Goal: Information Seeking & Learning: Learn about a topic

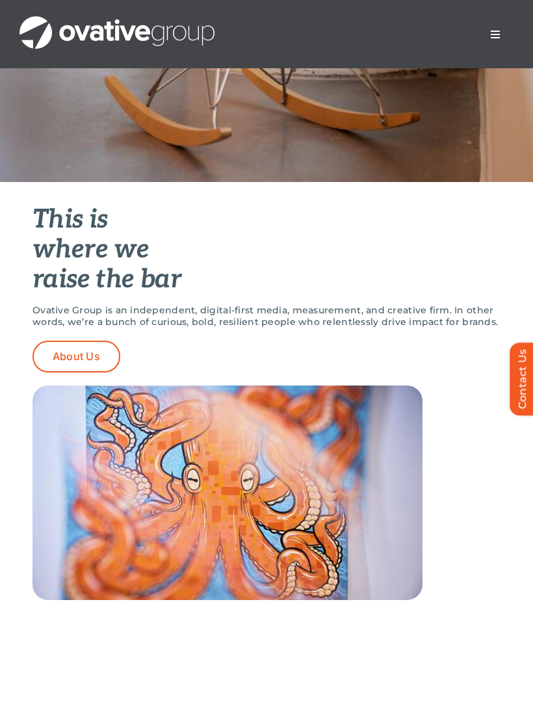
scroll to position [403, 0]
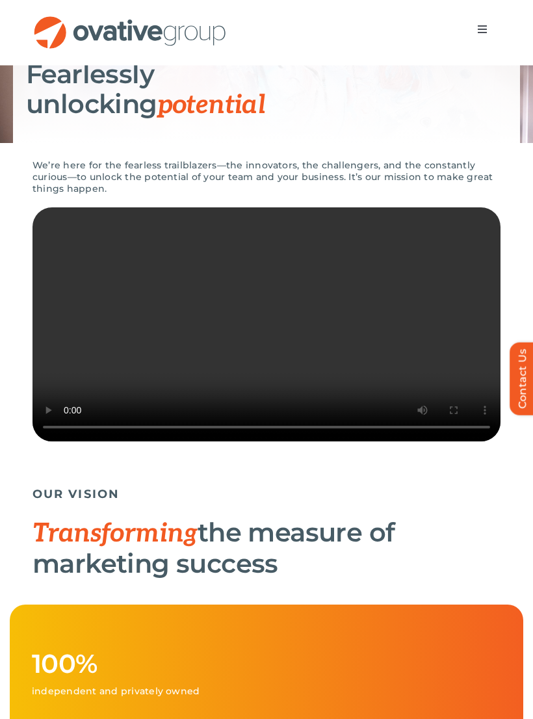
scroll to position [161, 0]
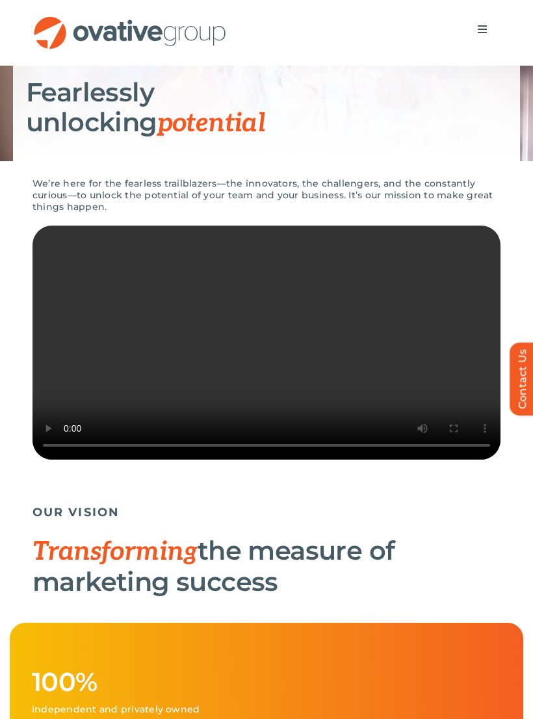
click at [59, 333] on video "Sorry, your browser doesn't support embedded videos." at bounding box center [267, 343] width 468 height 234
click at [81, 377] on video "Sorry, your browser doesn't support embedded videos." at bounding box center [267, 343] width 468 height 234
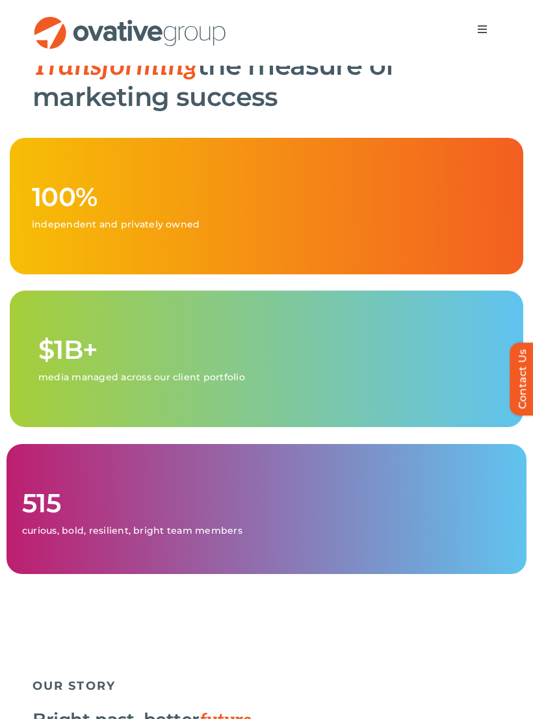
scroll to position [645, 0]
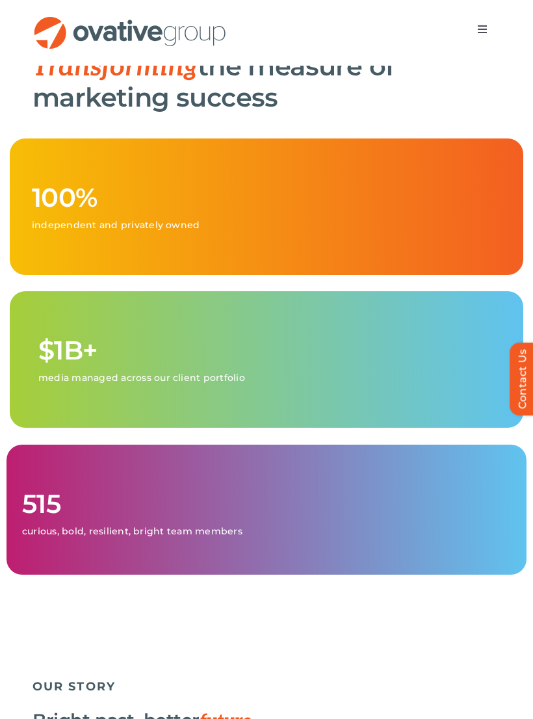
click at [424, 575] on div "515 curious, bold, resilient, bright team members" at bounding box center [267, 510] width 520 height 130
click at [368, 575] on div "515 curious, bold, resilient, bright team members" at bounding box center [267, 510] width 520 height 130
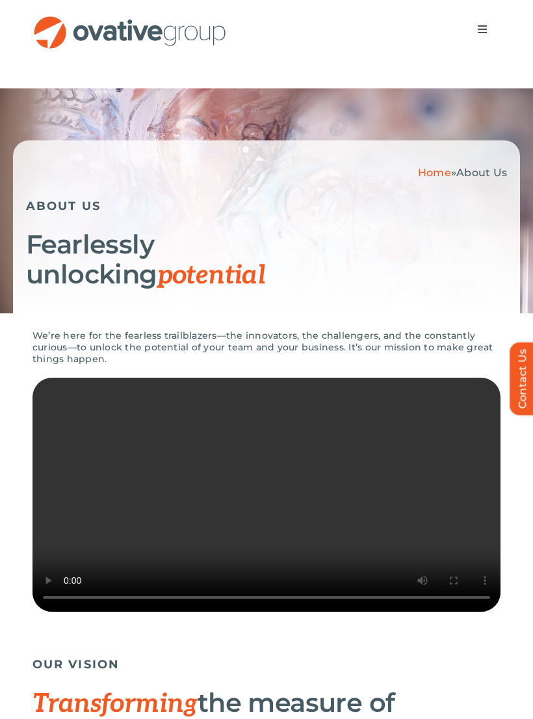
scroll to position [0, 0]
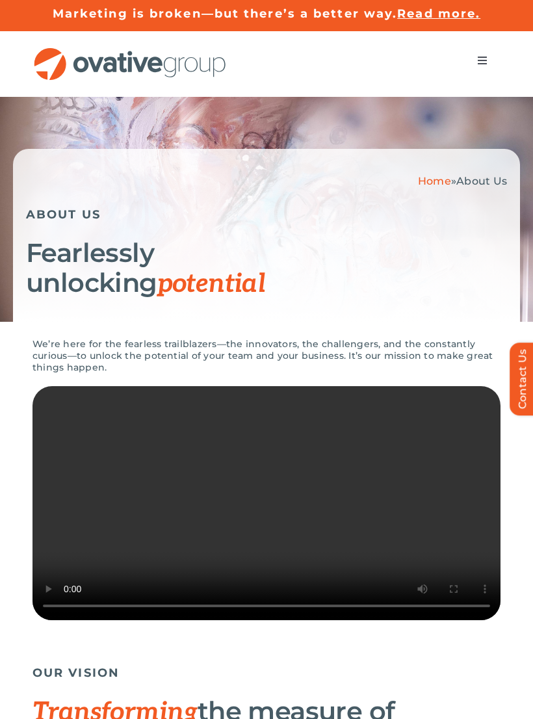
click at [489, 64] on button "Toggle Navigation" at bounding box center [482, 60] width 36 height 26
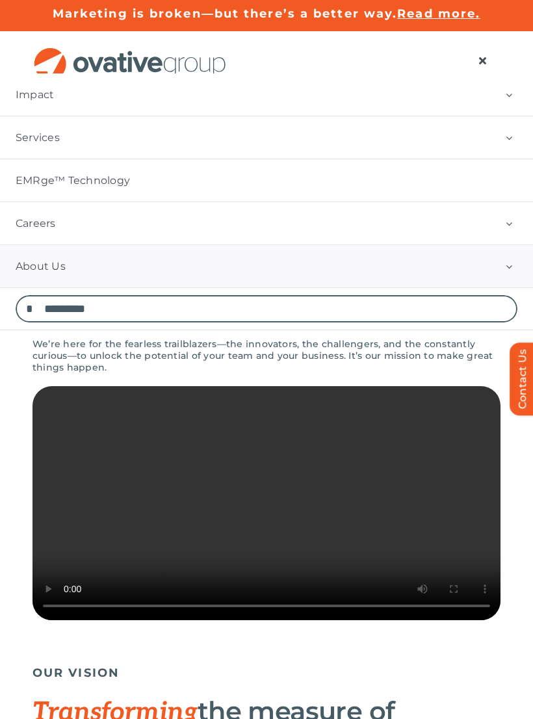
click at [499, 142] on button "Open submenu of Services" at bounding box center [509, 137] width 48 height 42
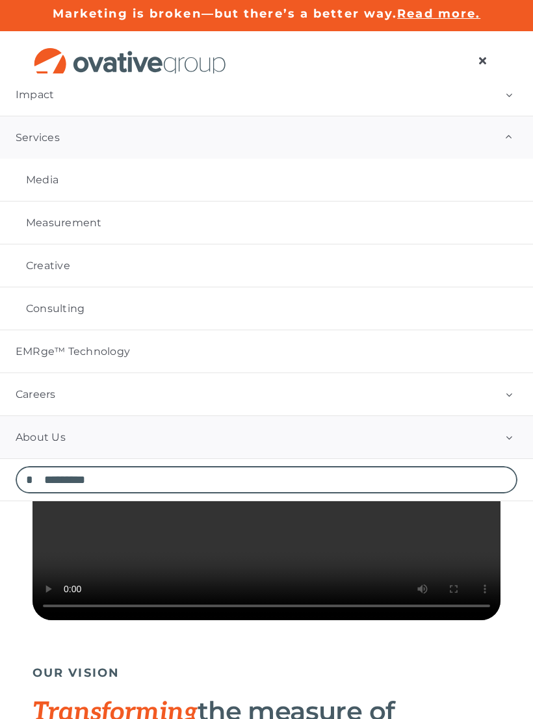
click at [479, 180] on link "Media" at bounding box center [266, 180] width 533 height 42
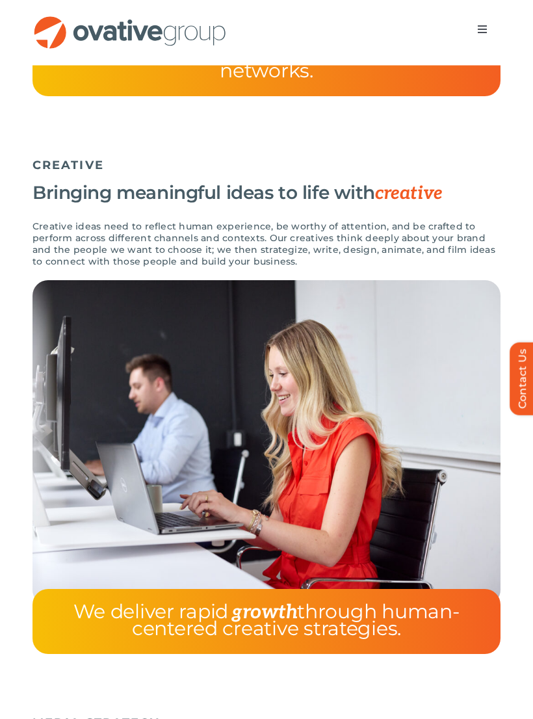
scroll to position [3128, 0]
click at [495, 583] on img at bounding box center [267, 442] width 468 height 325
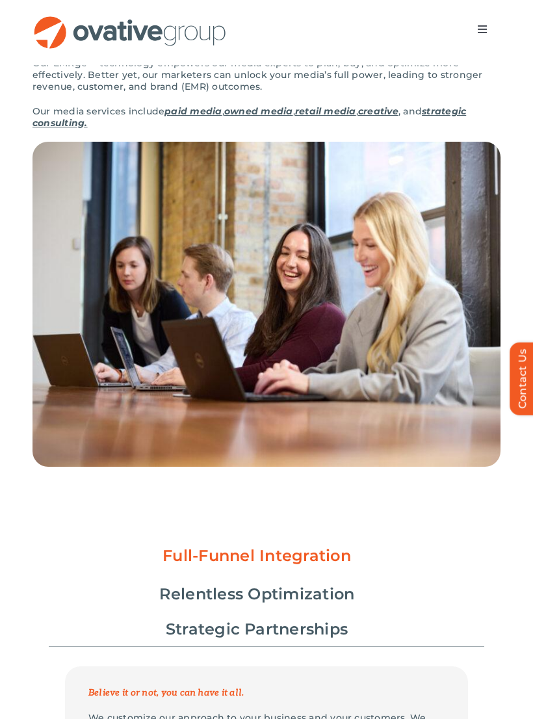
scroll to position [207, 0]
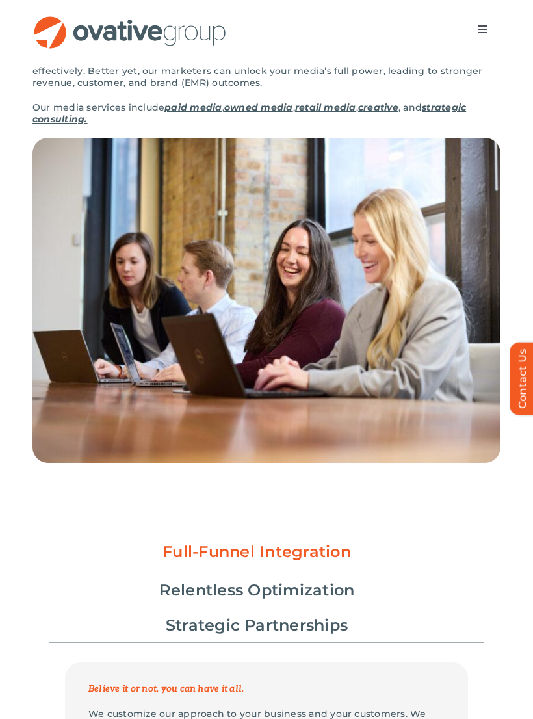
click at [323, 630] on link "Strategic Partnerships" at bounding box center [257, 626] width 182 height 22
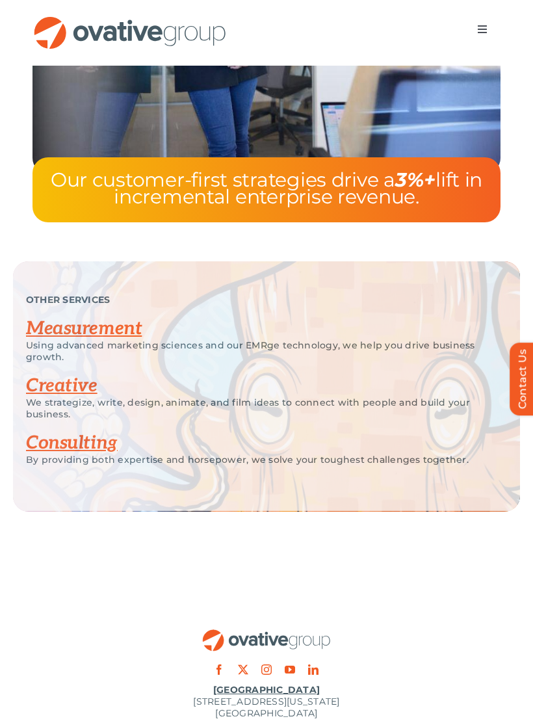
scroll to position [4129, 0]
click at [74, 397] on link "Creative" at bounding box center [62, 386] width 72 height 21
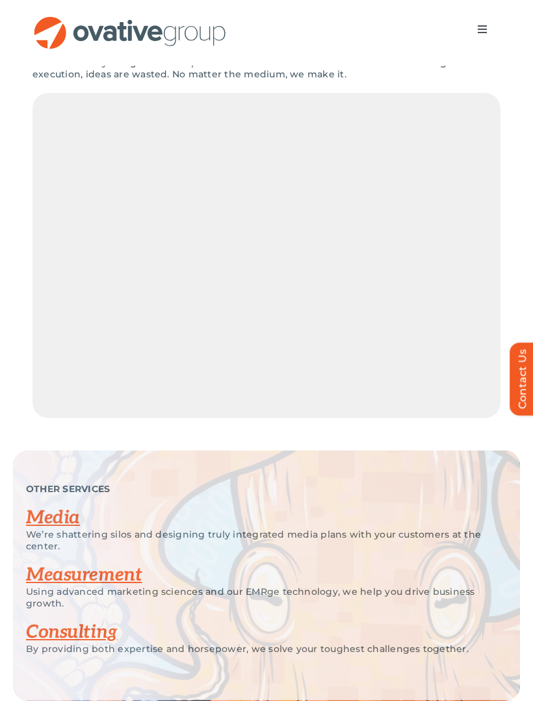
scroll to position [2208, 0]
